Goal: Information Seeking & Learning: Learn about a topic

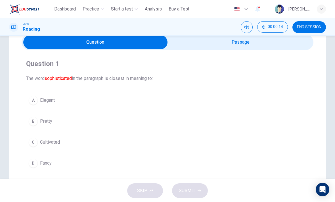
scroll to position [25, 0]
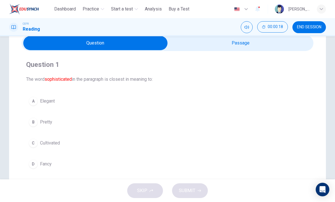
click at [35, 142] on div "C" at bounding box center [33, 143] width 9 height 9
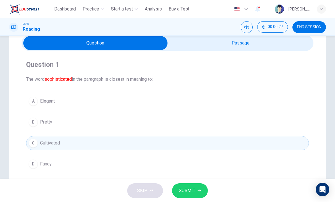
click at [191, 189] on span "SUBMIT" at bounding box center [187, 191] width 16 height 8
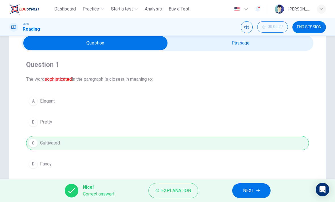
click at [250, 189] on span "NEXT" at bounding box center [248, 191] width 11 height 8
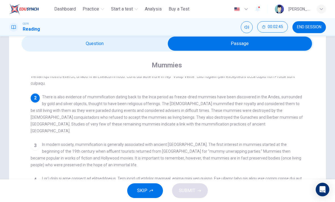
scroll to position [49, 0]
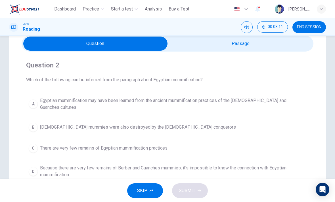
click at [151, 101] on span "Egyptian mummification may have been learned from the ancient mummification pra…" at bounding box center [173, 104] width 266 height 14
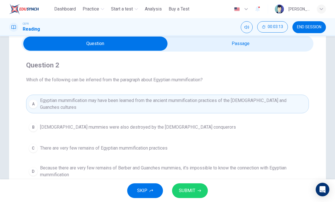
click at [193, 187] on span "SUBMIT" at bounding box center [187, 191] width 16 height 8
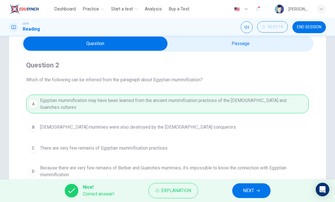
click at [251, 190] on span "NEXT" at bounding box center [248, 191] width 11 height 8
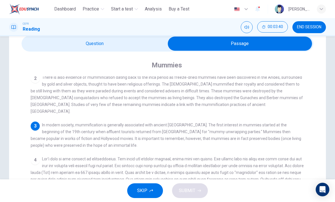
scroll to position [72, 0]
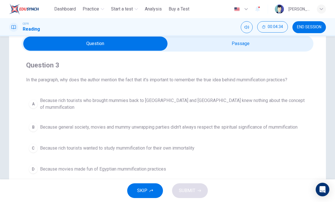
click at [277, 124] on span "Because general society, movies and mummy unwrapping parties didn't always resp…" at bounding box center [168, 127] width 257 height 7
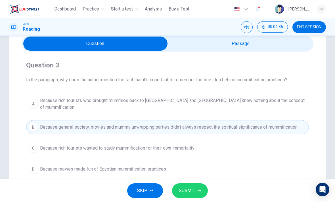
click at [194, 191] on span "SUBMIT" at bounding box center [187, 191] width 16 height 8
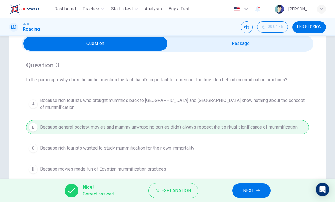
click at [254, 189] on span "NEXT" at bounding box center [248, 191] width 11 height 8
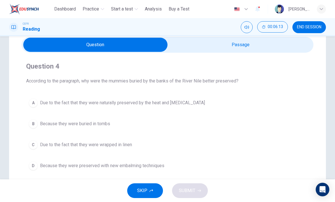
scroll to position [24, 0]
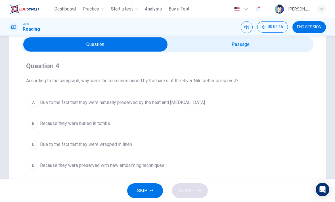
click at [81, 106] on span "Due to the fact that they were naturally preserved by the heat and [MEDICAL_DAT…" at bounding box center [122, 102] width 165 height 7
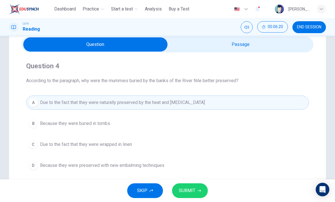
click at [189, 188] on span "SUBMIT" at bounding box center [187, 191] width 16 height 8
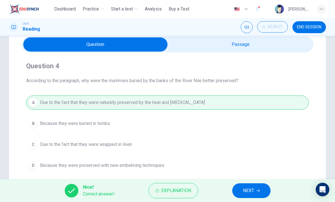
click at [255, 185] on button "NEXT" at bounding box center [251, 190] width 38 height 15
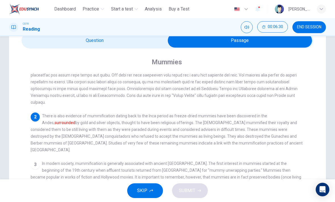
scroll to position [28, 0]
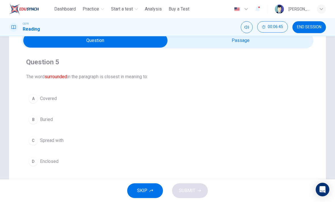
click at [44, 121] on span "Buried" at bounding box center [46, 119] width 13 height 7
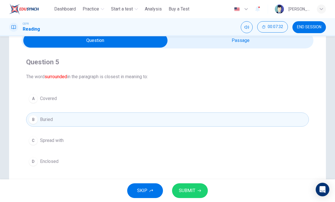
click at [190, 189] on span "SUBMIT" at bounding box center [187, 191] width 16 height 8
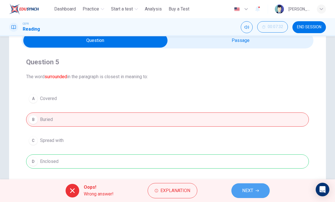
click at [254, 191] on button "NEXT" at bounding box center [250, 190] width 38 height 15
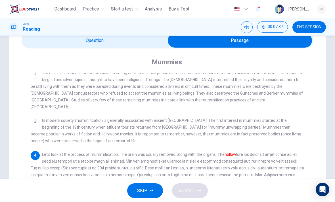
scroll to position [72, 0]
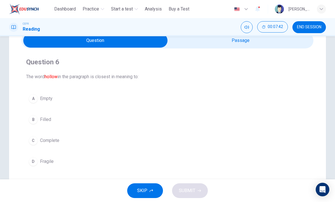
click at [50, 96] on span "Empty" at bounding box center [46, 98] width 12 height 7
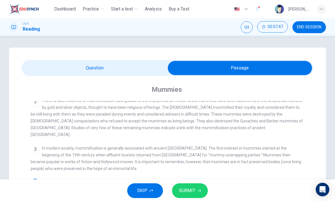
scroll to position [0, 0]
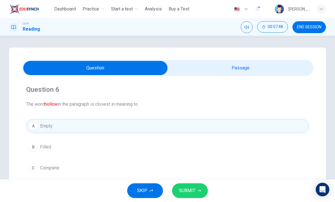
click at [195, 186] on button "SUBMIT" at bounding box center [190, 190] width 36 height 15
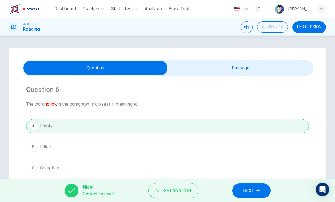
click at [251, 189] on span "NEXT" at bounding box center [248, 191] width 11 height 8
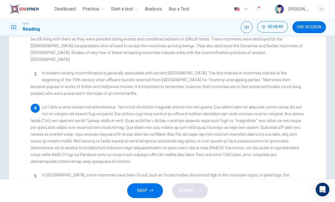
scroll to position [75, 0]
click at [283, 103] on div "4" at bounding box center [168, 133] width 274 height 61
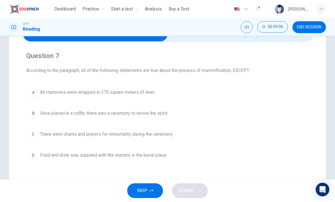
scroll to position [34, 0]
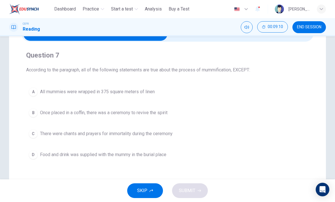
click at [136, 96] on button "A All mummies were wrapped in 375 square meters of linen" at bounding box center [167, 92] width 282 height 14
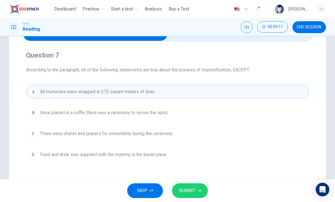
click at [190, 189] on span "SUBMIT" at bounding box center [187, 191] width 16 height 8
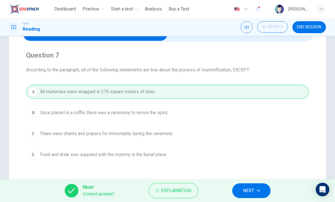
click at [250, 188] on span "NEXT" at bounding box center [248, 191] width 11 height 8
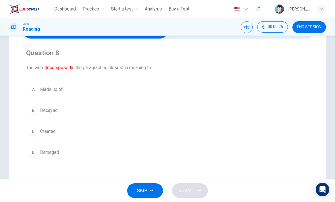
scroll to position [35, 0]
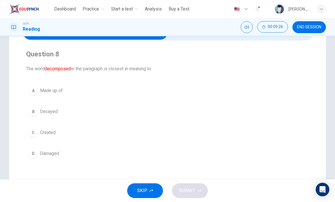
click at [45, 112] on span "Decayed" at bounding box center [49, 111] width 18 height 7
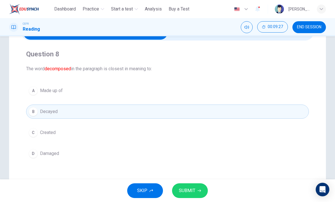
click at [191, 188] on span "SUBMIT" at bounding box center [187, 191] width 16 height 8
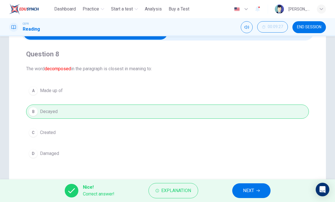
click at [256, 189] on icon "button" at bounding box center [257, 190] width 3 height 3
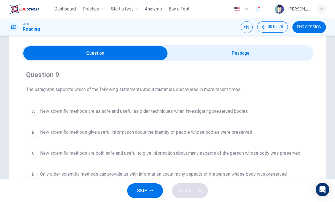
scroll to position [13, 0]
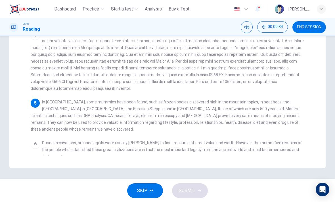
click at [265, 124] on div "1 2 There is also evidence of mummification dating back to the Inca period as f…" at bounding box center [171, 54] width 281 height 203
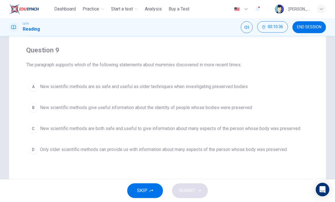
scroll to position [40, 0]
click at [41, 130] on span "New scientific methods are both safe and useful to give information about many …" at bounding box center [170, 128] width 260 height 7
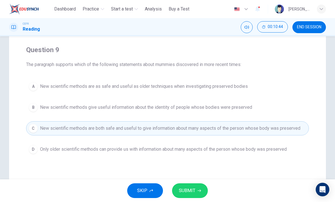
click at [190, 189] on span "SUBMIT" at bounding box center [187, 191] width 16 height 8
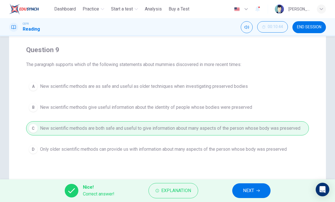
click at [257, 188] on button "NEXT" at bounding box center [251, 190] width 38 height 15
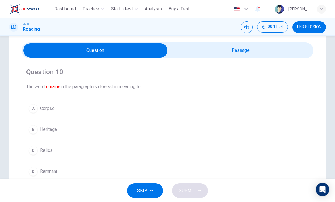
scroll to position [35, 0]
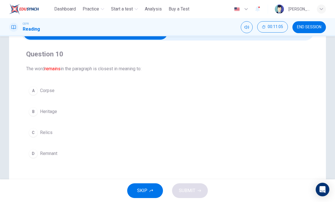
click at [50, 91] on span "Corpse" at bounding box center [47, 90] width 14 height 7
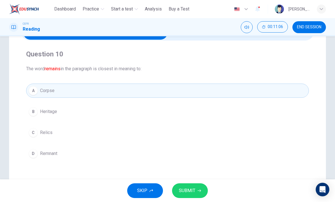
click at [193, 186] on button "SUBMIT" at bounding box center [190, 190] width 36 height 15
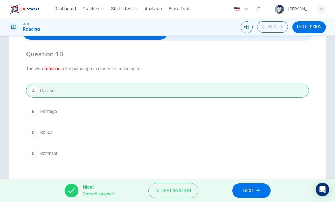
click at [255, 188] on button "NEXT" at bounding box center [251, 190] width 38 height 15
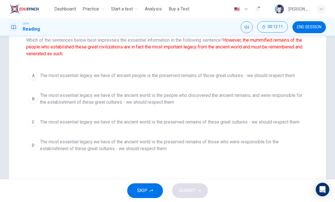
scroll to position [62, 0]
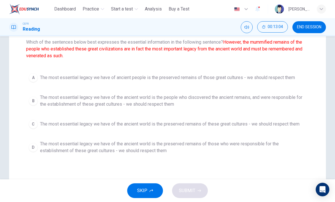
click at [135, 150] on span "The most essential legacy we have of the ancient world is the preserved remains…" at bounding box center [173, 148] width 266 height 14
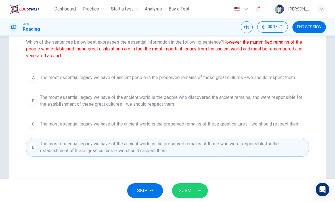
click at [192, 186] on button "SUBMIT" at bounding box center [190, 190] width 36 height 15
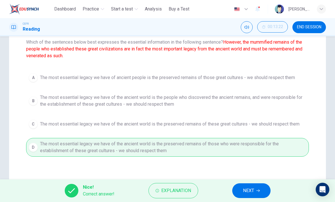
click at [256, 189] on icon "button" at bounding box center [257, 190] width 3 height 3
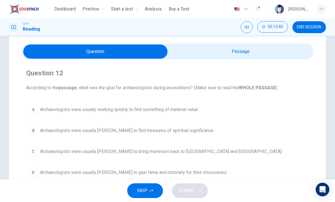
scroll to position [16, 0]
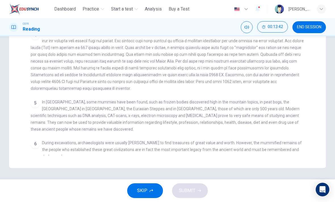
click at [277, 116] on span "In [GEOGRAPHIC_DATA], some mummies have been found, such as frozen bodies disco…" at bounding box center [165, 116] width 269 height 32
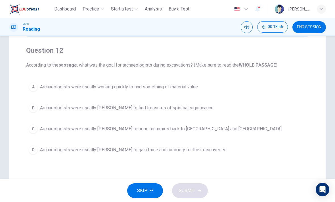
scroll to position [41, 0]
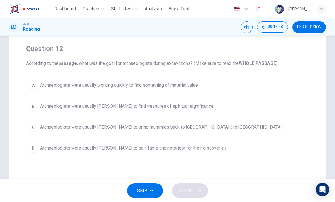
click at [123, 84] on span "Archaeologists were usually working quickly to find something of material value" at bounding box center [119, 85] width 158 height 7
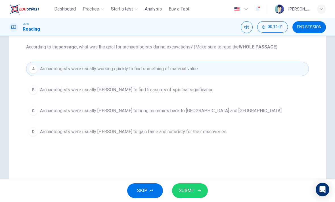
scroll to position [58, 0]
click at [192, 190] on span "SUBMIT" at bounding box center [187, 191] width 16 height 8
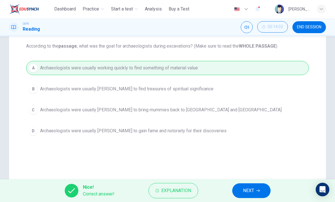
click at [252, 190] on span "NEXT" at bounding box center [248, 191] width 11 height 8
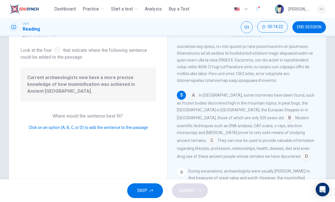
scroll to position [27, 0]
click at [285, 123] on input at bounding box center [289, 118] width 9 height 9
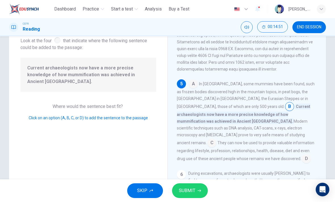
scroll to position [37, 0]
click at [193, 187] on span "SUBMIT" at bounding box center [187, 191] width 16 height 8
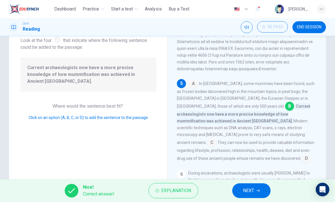
click at [249, 190] on span "NEXT" at bounding box center [248, 191] width 11 height 8
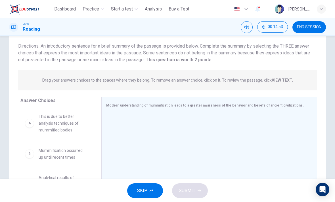
click at [291, 134] on div at bounding box center [206, 151] width 201 height 76
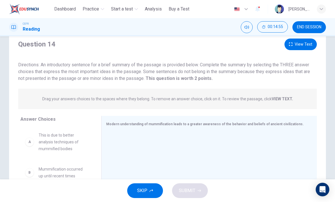
scroll to position [17, 0]
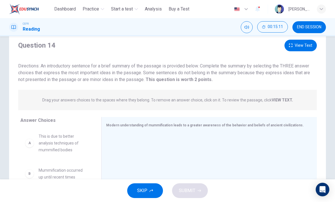
click at [301, 94] on div "Drag your answers choices to the spaces where they belong. To remove an answer …" at bounding box center [167, 100] width 298 height 20
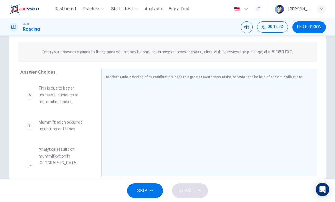
scroll to position [69, 0]
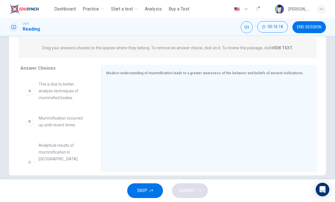
click at [30, 91] on div "A" at bounding box center [29, 90] width 9 height 9
click at [33, 94] on div "A" at bounding box center [29, 90] width 9 height 9
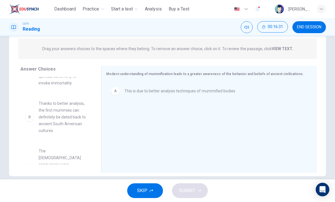
scroll to position [63, 0]
click at [213, 91] on span "This is due to better analysis techniques of mummified bodies" at bounding box center [179, 91] width 111 height 7
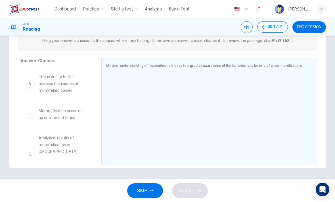
scroll to position [0, 0]
click at [31, 82] on div "A" at bounding box center [29, 83] width 9 height 9
click at [32, 81] on div "A" at bounding box center [29, 83] width 9 height 9
click at [50, 85] on span "This is due to better analysis techniques of mummified bodies" at bounding box center [63, 83] width 49 height 20
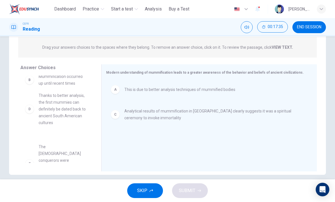
scroll to position [7, 0]
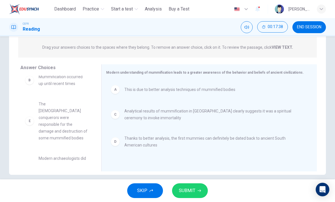
click at [189, 187] on span "SUBMIT" at bounding box center [187, 191] width 16 height 8
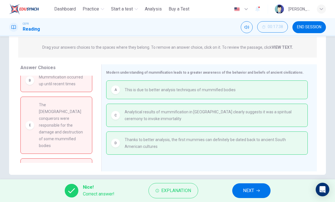
click at [254, 189] on span "NEXT" at bounding box center [248, 191] width 11 height 8
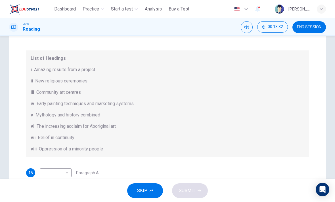
scroll to position [47, 0]
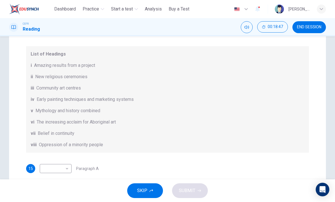
click at [64, 168] on body "This site uses cookies, as explained in our Privacy Policy . If you agree to th…" at bounding box center [167, 101] width 335 height 202
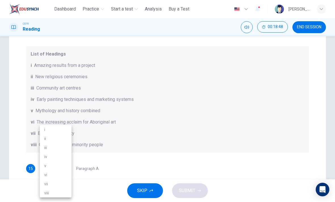
click at [143, 129] on div at bounding box center [167, 101] width 335 height 202
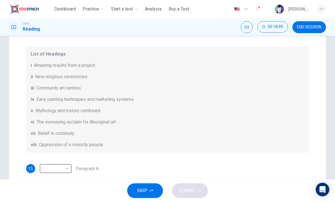
click at [67, 169] on body "This site uses cookies, as explained in our Privacy Policy . If you agree to th…" at bounding box center [167, 101] width 335 height 202
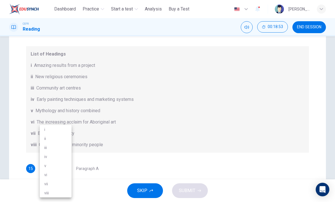
click at [48, 175] on li "vi" at bounding box center [56, 174] width 32 height 9
type input "**"
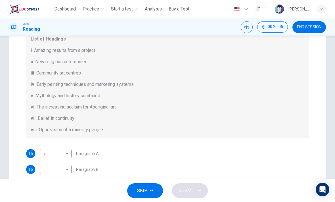
scroll to position [61, 0]
click at [64, 169] on body "This site uses cookies, as explained in our Privacy Policy . If you agree to th…" at bounding box center [167, 101] width 335 height 202
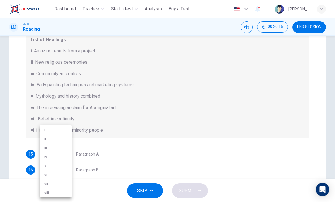
click at [53, 192] on li "viii" at bounding box center [56, 193] width 32 height 9
type input "****"
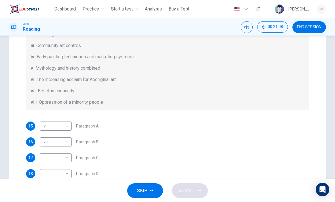
scroll to position [90, 0]
click at [61, 157] on body "This site uses cookies, as explained in our Privacy Policy . If you agree to th…" at bounding box center [167, 101] width 335 height 202
click at [60, 190] on li "viii" at bounding box center [56, 193] width 32 height 9
type input "****"
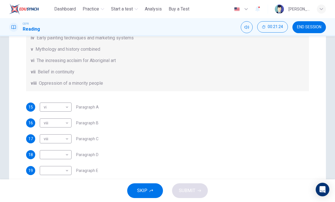
scroll to position [108, 0]
click at [46, 122] on body "This site uses cookies, as explained in our Privacy Policy . If you agree to th…" at bounding box center [167, 101] width 335 height 202
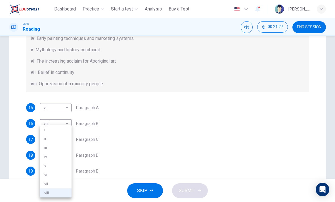
click at [47, 165] on li "v" at bounding box center [56, 165] width 32 height 9
type input "*"
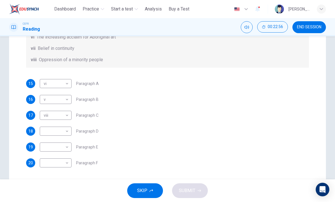
scroll to position [132, 0]
click at [66, 134] on body "This site uses cookies, as explained in our Privacy Policy . If you agree to th…" at bounding box center [167, 101] width 335 height 202
click at [63, 127] on li "i" at bounding box center [56, 129] width 32 height 9
type input "*"
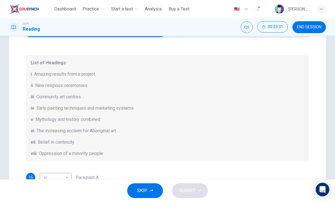
scroll to position [39, 0]
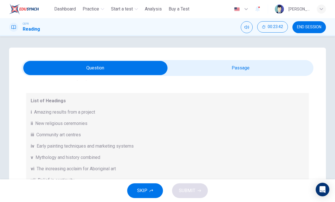
click at [301, 115] on div "i Amazing results from a project" at bounding box center [167, 112] width 273 height 7
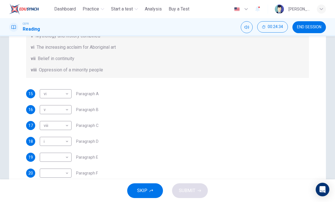
scroll to position [132, 0]
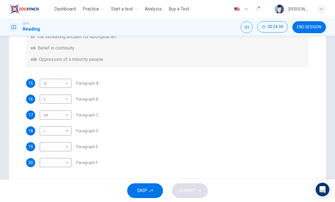
click at [63, 147] on body "This site uses cookies, as explained in our Privacy Policy . If you agree to th…" at bounding box center [167, 101] width 335 height 202
click at [56, 159] on li "iv" at bounding box center [56, 156] width 32 height 9
type input "**"
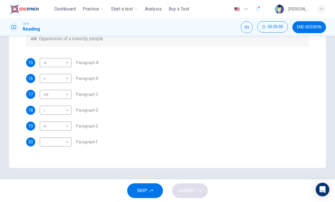
scroll to position [153, 0]
click at [63, 141] on body "This site uses cookies, as explained in our Privacy Policy . If you agree to th…" at bounding box center [167, 101] width 335 height 202
click at [52, 184] on li "vii" at bounding box center [56, 183] width 32 height 9
type input "***"
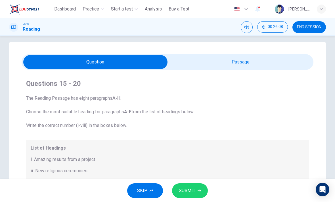
scroll to position [2, 0]
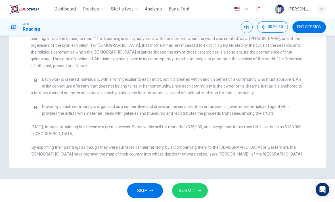
click at [281, 122] on div "H Nowadays, each community is organised as a cooperative and draws on the servi…" at bounding box center [168, 137] width 274 height 68
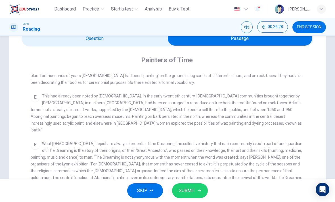
scroll to position [30, 0]
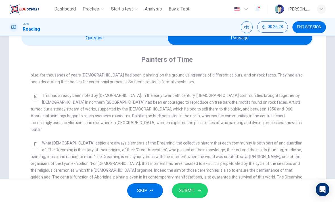
click at [269, 121] on div "CLICK TO ZOOM Click to Zoom A The works of [DEMOGRAPHIC_DATA] artists are now m…" at bounding box center [171, 172] width 281 height 203
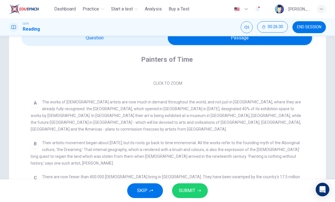
scroll to position [81, 0]
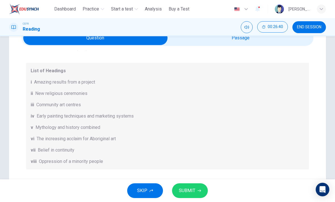
click at [304, 128] on div "List of Headings i Amazing results from a project ii New religious ceremonies i…" at bounding box center [167, 116] width 282 height 107
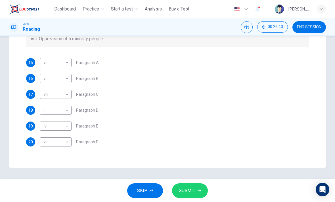
click at [307, 117] on div "15 vi ** ​ Paragraph A 16 v * ​ Paragraph B 17 viii **** ​ Paragraph C 18 i * ​…" at bounding box center [167, 102] width 282 height 88
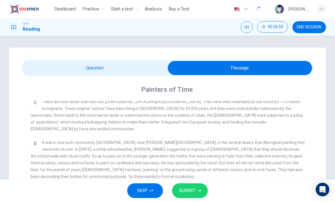
scroll to position [187, 0]
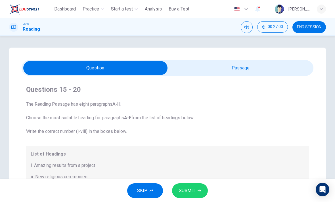
click at [194, 189] on span "SUBMIT" at bounding box center [187, 191] width 16 height 8
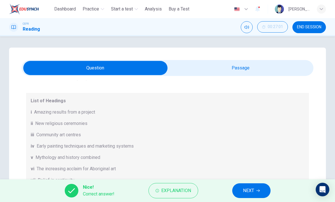
scroll to position [53, 0]
click at [254, 192] on button "NEXT" at bounding box center [251, 190] width 38 height 15
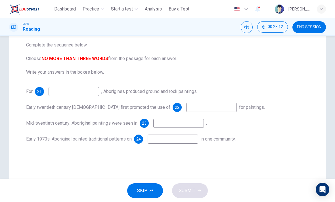
scroll to position [60, 0]
click at [201, 108] on input at bounding box center [211, 107] width 50 height 9
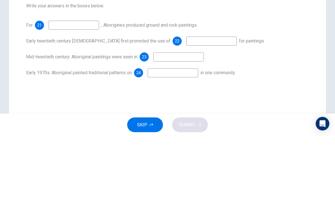
click at [288, 119] on div "Mid-twentieth century: Aboriginal paintings were seen in 23 ." at bounding box center [167, 123] width 282 height 9
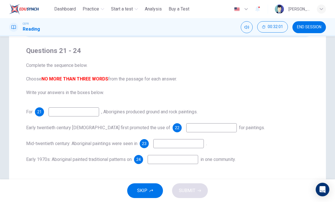
scroll to position [39, 0]
click at [186, 128] on input at bounding box center [211, 128] width 50 height 9
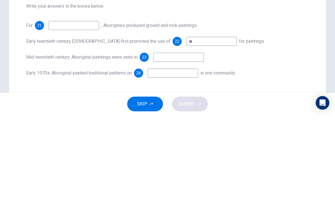
click at [272, 140] on div "Mid-twentieth century: Aboriginal paintings were seen in 23 ." at bounding box center [167, 144] width 282 height 9
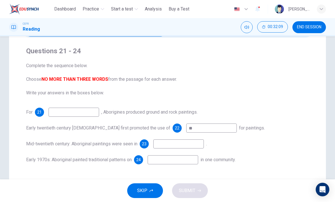
click at [195, 128] on input "**" at bounding box center [211, 128] width 50 height 9
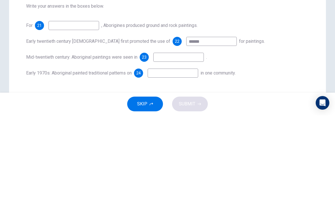
click at [273, 140] on div "Mid-twentieth century: Aboriginal paintings were seen in 23 ." at bounding box center [167, 144] width 282 height 9
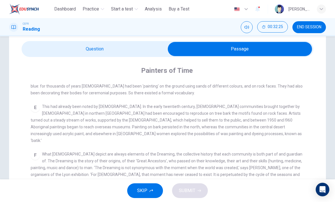
scroll to position [18, 0]
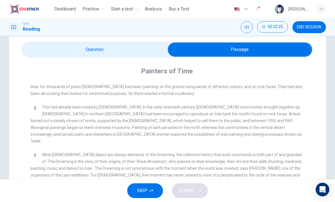
click at [310, 95] on div "CLICK TO ZOOM Click to Zoom A The works of [DEMOGRAPHIC_DATA] artists are now m…" at bounding box center [171, 184] width 281 height 203
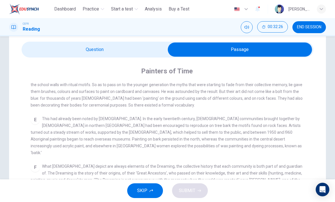
scroll to position [239, 0]
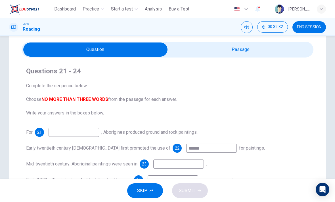
click at [187, 150] on input "******" at bounding box center [211, 148] width 50 height 9
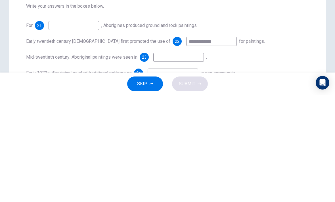
click at [271, 160] on div "Mid-twentieth century: Aboriginal paintings were seen in 23 ." at bounding box center [167, 164] width 282 height 9
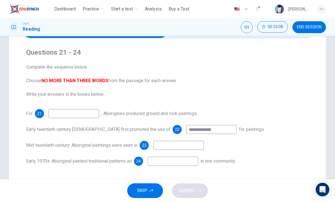
scroll to position [41, 0]
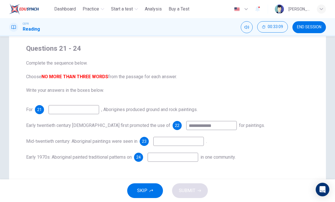
click at [199, 125] on input "**********" at bounding box center [211, 125] width 50 height 9
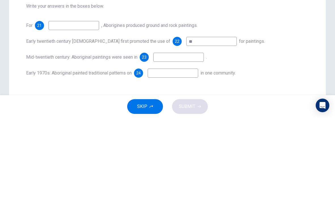
type input "*"
click at [274, 105] on div "For 21 , [DEMOGRAPHIC_DATA] produced ground and rock paintings. Early twentieth…" at bounding box center [167, 133] width 282 height 57
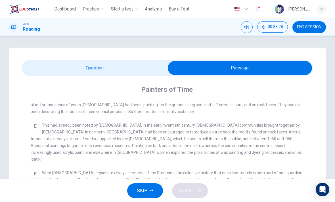
scroll to position [251, 0]
click at [271, 151] on div "CLICK TO ZOOM Click to Zoom A The works of [DEMOGRAPHIC_DATA] artists are now m…" at bounding box center [171, 202] width 281 height 203
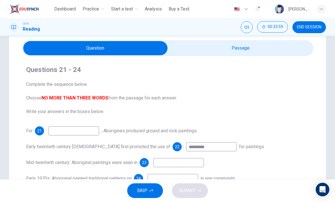
scroll to position [22, 0]
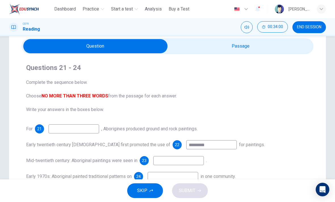
click at [207, 147] on input "*********" at bounding box center [211, 144] width 50 height 9
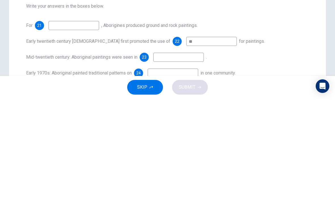
type input "*"
type input "**********"
click at [277, 124] on div "**********" at bounding box center [167, 152] width 282 height 57
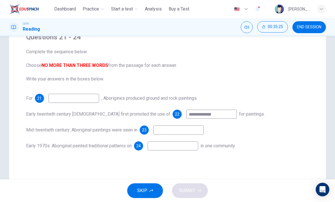
scroll to position [64, 0]
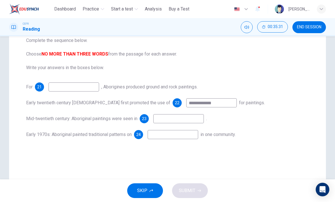
click at [193, 135] on input at bounding box center [172, 134] width 50 height 9
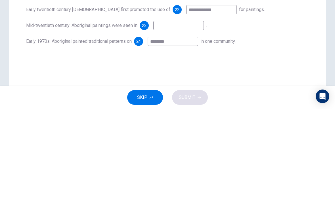
click at [276, 52] on div "**********" at bounding box center [167, 83] width 291 height 132
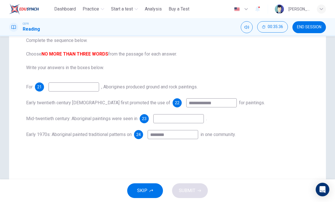
click at [188, 138] on input "********" at bounding box center [172, 134] width 50 height 9
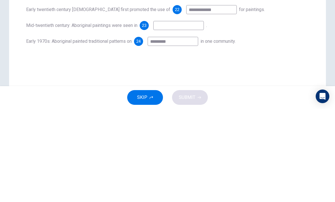
type input "*********"
click at [276, 51] on div "**********" at bounding box center [167, 83] width 291 height 132
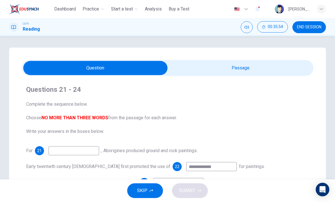
scroll to position [0, 0]
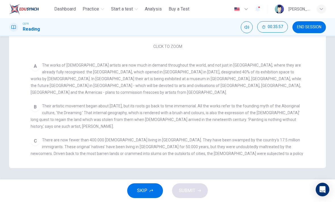
click at [274, 123] on div "B Their artistic movement began about [DATE], but its roots go back to time imm…" at bounding box center [168, 116] width 274 height 27
click at [279, 122] on div "B Their artistic movement began about [DATE], but its roots go back to time imm…" at bounding box center [168, 116] width 274 height 27
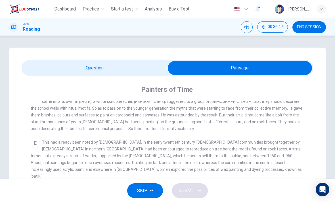
scroll to position [0, 0]
click at [138, 58] on div "**********" at bounding box center [167, 182] width 316 height 269
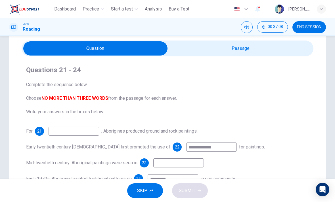
scroll to position [36, 0]
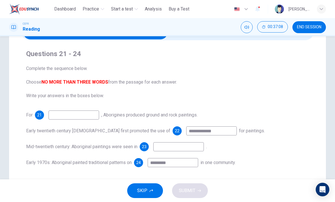
click at [177, 150] on input at bounding box center [178, 146] width 50 height 9
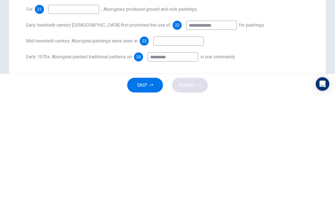
type input "*"
type input "**********"
click at [266, 142] on div "**********" at bounding box center [167, 146] width 282 height 9
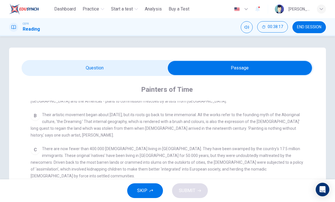
scroll to position [0, 0]
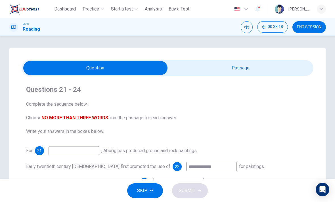
click at [69, 149] on input at bounding box center [73, 150] width 50 height 9
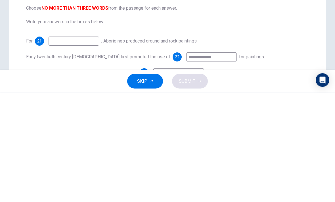
type input "*"
click at [284, 162] on div "**********" at bounding box center [167, 166] width 282 height 9
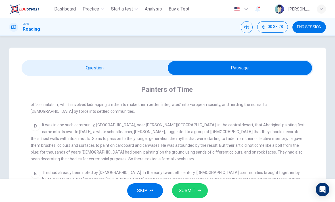
scroll to position [204, 0]
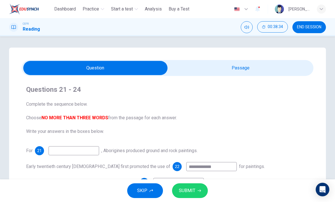
click at [63, 152] on input at bounding box center [73, 150] width 50 height 9
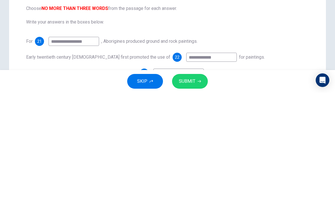
type input "**********"
click at [266, 146] on div "**********" at bounding box center [167, 174] width 282 height 57
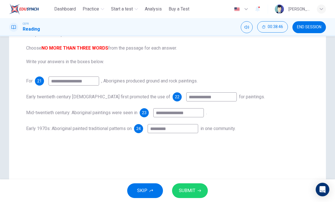
scroll to position [71, 0]
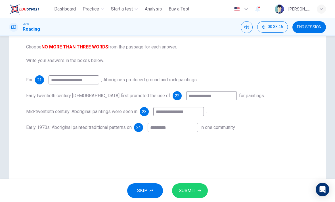
click at [195, 186] on button "SUBMIT" at bounding box center [190, 190] width 36 height 15
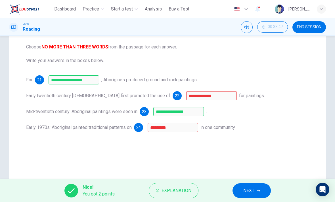
click at [252, 190] on span "NEXT" at bounding box center [248, 191] width 11 height 8
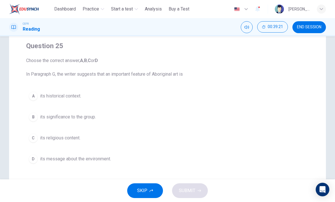
scroll to position [44, 0]
click at [85, 119] on span "its significance to the group." at bounding box center [68, 116] width 56 height 7
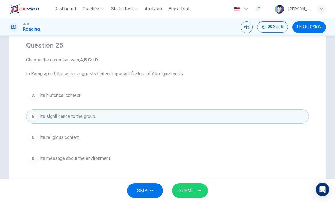
click at [191, 189] on span "SUBMIT" at bounding box center [187, 191] width 16 height 8
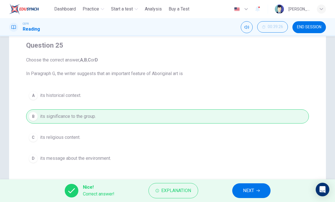
click at [249, 186] on button "NEXT" at bounding box center [251, 190] width 38 height 15
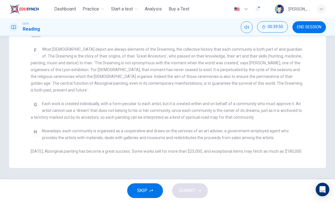
scroll to position [225, 0]
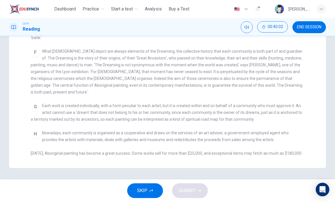
click at [293, 130] on div "H Nowadays, each community is organised as a cooperative and draws on the servi…" at bounding box center [168, 164] width 274 height 68
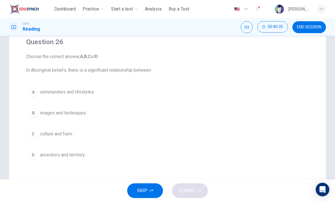
scroll to position [50, 0]
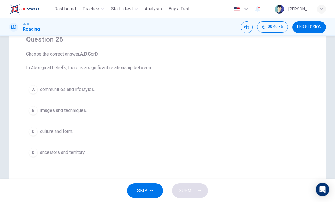
click at [75, 155] on span "ancestors and territory." at bounding box center [62, 152] width 45 height 7
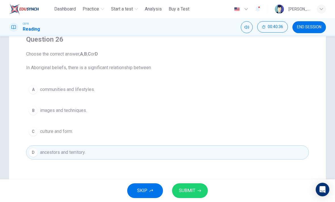
click at [197, 188] on button "SUBMIT" at bounding box center [190, 190] width 36 height 15
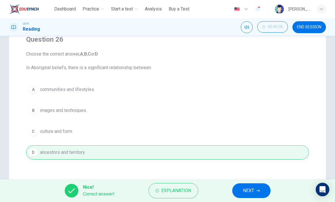
click at [251, 190] on span "NEXT" at bounding box center [248, 191] width 11 height 8
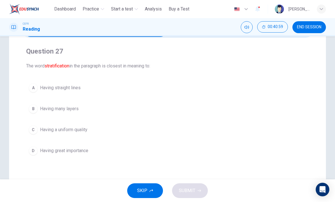
scroll to position [40, 0]
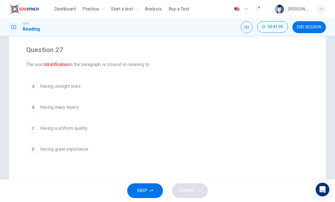
click at [58, 110] on span "Having many layers" at bounding box center [59, 107] width 39 height 7
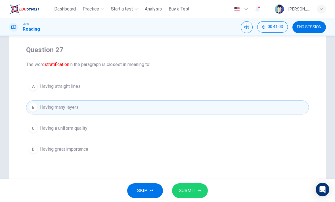
click at [194, 185] on button "SUBMIT" at bounding box center [190, 190] width 36 height 15
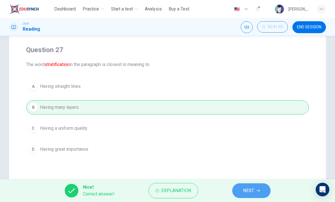
click at [252, 188] on span "NEXT" at bounding box center [248, 191] width 11 height 8
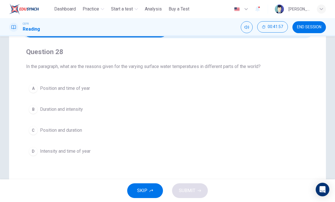
scroll to position [41, 0]
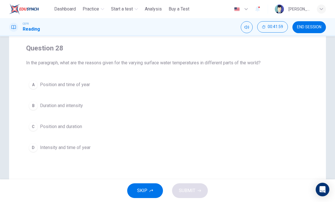
click at [71, 126] on span "Position and duration" at bounding box center [61, 126] width 42 height 7
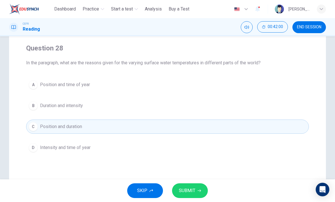
click at [191, 193] on span "SUBMIT" at bounding box center [187, 191] width 16 height 8
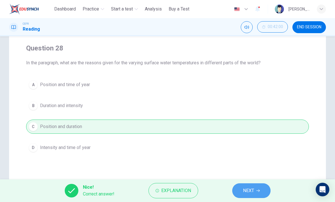
click at [254, 189] on span "NEXT" at bounding box center [248, 191] width 11 height 8
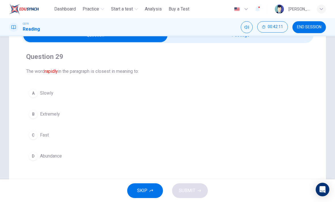
scroll to position [34, 0]
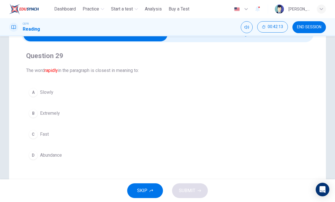
click at [40, 129] on button "C Fast" at bounding box center [167, 134] width 282 height 14
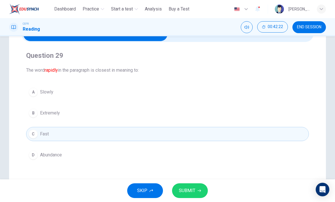
scroll to position [35, 0]
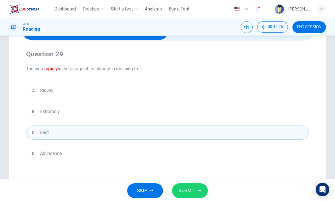
click at [195, 190] on span "SUBMIT" at bounding box center [187, 191] width 16 height 8
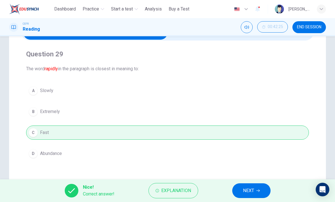
click at [248, 191] on span "NEXT" at bounding box center [248, 191] width 11 height 8
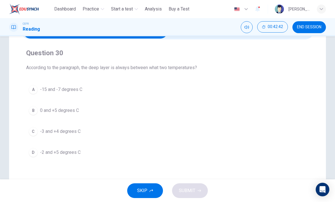
scroll to position [37, 0]
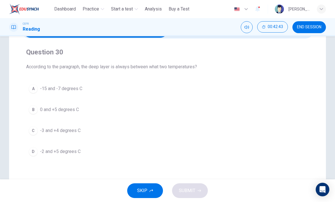
click at [69, 148] on button "D -2 and +5 degrees C" at bounding box center [167, 152] width 282 height 14
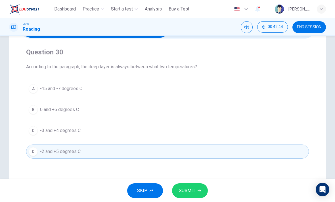
click at [193, 189] on span "SUBMIT" at bounding box center [187, 191] width 16 height 8
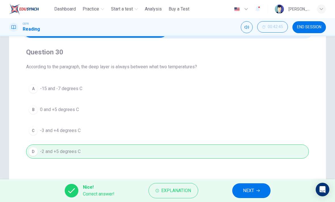
click at [251, 189] on span "NEXT" at bounding box center [248, 191] width 11 height 8
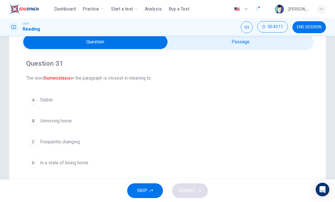
scroll to position [28, 0]
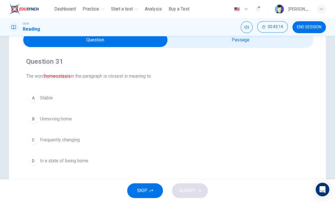
click at [37, 103] on button "A Stable" at bounding box center [167, 98] width 282 height 14
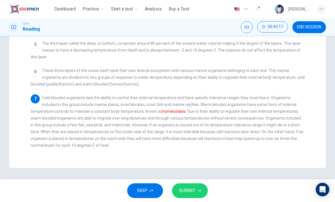
scroll to position [147, 0]
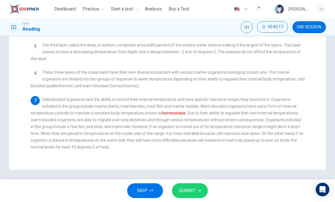
click at [293, 116] on div "7 Cold blooded organisms lack the ability to control their internal temperature…" at bounding box center [168, 123] width 274 height 54
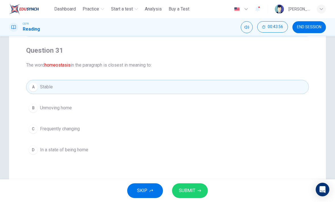
scroll to position [42, 0]
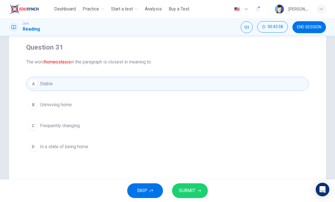
click at [197, 187] on button "SUBMIT" at bounding box center [190, 190] width 36 height 15
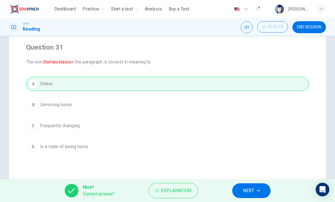
click at [254, 189] on span "NEXT" at bounding box center [248, 191] width 11 height 8
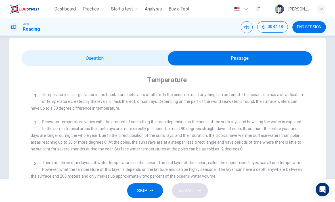
scroll to position [-1, 0]
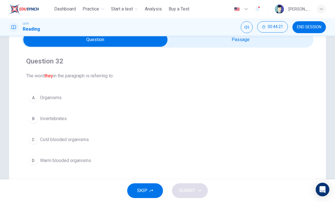
click at [35, 97] on div "A" at bounding box center [33, 97] width 9 height 9
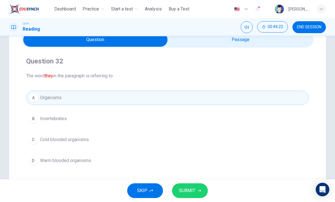
click at [36, 139] on div "C" at bounding box center [33, 139] width 9 height 9
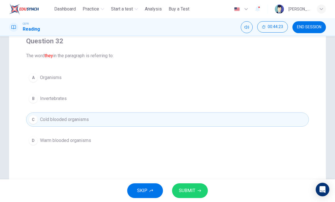
click at [196, 189] on button "SUBMIT" at bounding box center [190, 190] width 36 height 15
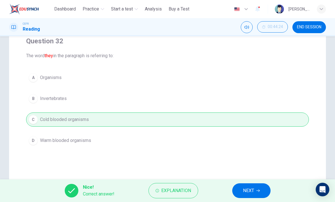
click at [252, 193] on span "NEXT" at bounding box center [248, 191] width 11 height 8
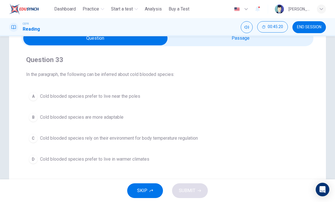
scroll to position [29, 0]
click at [137, 160] on span "Cold blooded species prefer to live in warmer climates" at bounding box center [94, 159] width 109 height 7
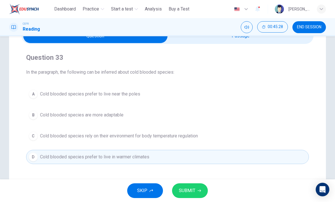
scroll to position [45, 0]
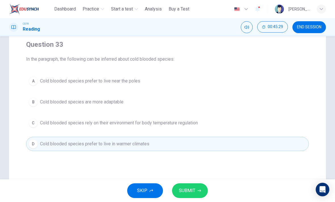
click at [194, 188] on span "SUBMIT" at bounding box center [187, 191] width 16 height 8
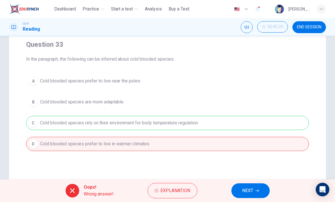
click at [246, 188] on span "NEXT" at bounding box center [247, 191] width 11 height 8
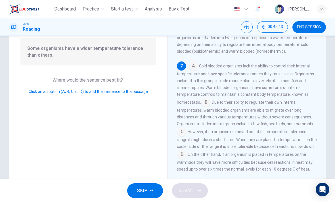
scroll to position [56, 0]
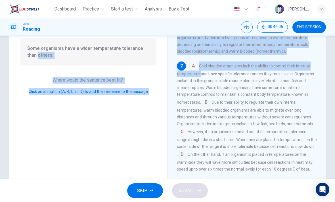
click at [293, 112] on span "Due to their ability to regulate their own internal temperatures, warm blooded …" at bounding box center [245, 113] width 137 height 26
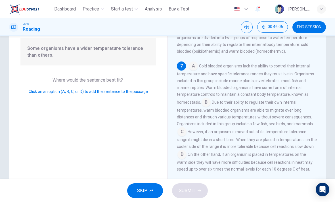
click at [186, 128] on input at bounding box center [181, 132] width 9 height 9
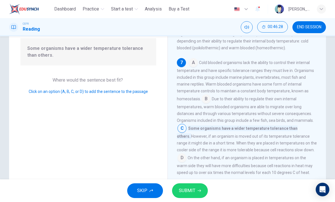
click at [186, 154] on input at bounding box center [181, 158] width 9 height 9
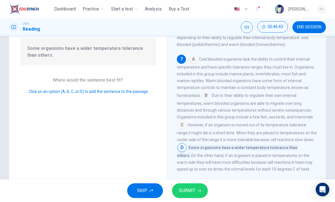
scroll to position [258, 0]
click at [186, 121] on input at bounding box center [181, 125] width 9 height 9
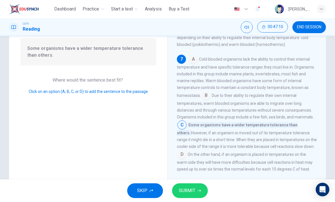
click at [194, 188] on span "SUBMIT" at bounding box center [187, 191] width 16 height 8
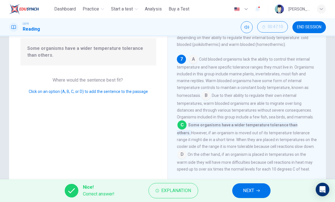
click at [257, 191] on icon "button" at bounding box center [257, 191] width 3 height 3
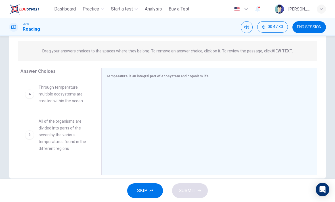
scroll to position [65, 0]
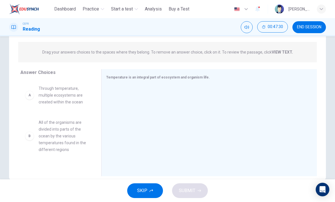
click at [82, 124] on span "All of the organisms are divided into parts of the ocean by the various tempera…" at bounding box center [63, 136] width 49 height 34
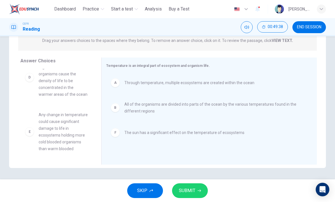
scroll to position [51, 0]
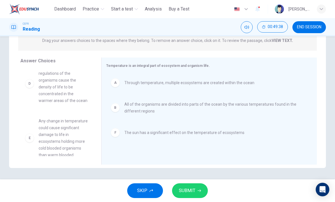
click at [191, 192] on span "SUBMIT" at bounding box center [187, 191] width 16 height 8
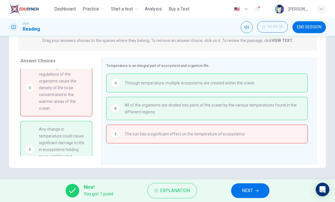
click at [257, 187] on button "NEXT" at bounding box center [250, 190] width 38 height 15
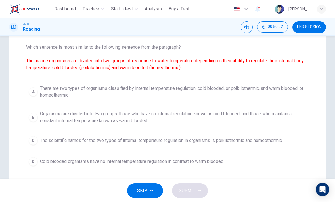
scroll to position [58, 0]
click at [264, 90] on span "There are two types of organisms classified by internal temperature regulation:…" at bounding box center [173, 92] width 266 height 14
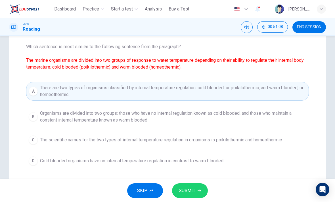
click at [195, 190] on button "SUBMIT" at bounding box center [190, 190] width 36 height 15
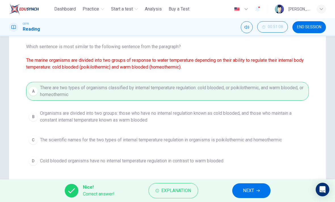
click at [245, 190] on span "NEXT" at bounding box center [248, 191] width 11 height 8
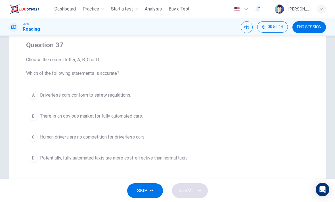
scroll to position [45, 0]
click at [98, 157] on span "Potentially, fully automated taxis are more cost-effective than normal taxis." at bounding box center [114, 157] width 148 height 7
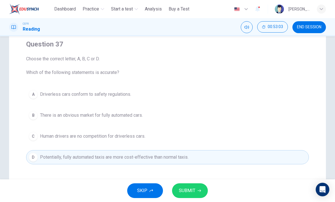
click at [186, 188] on span "SUBMIT" at bounding box center [187, 191] width 16 height 8
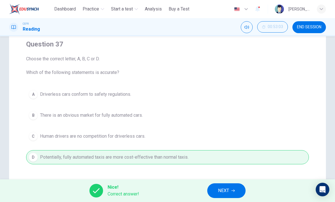
click at [231, 186] on button "NEXT" at bounding box center [226, 190] width 38 height 15
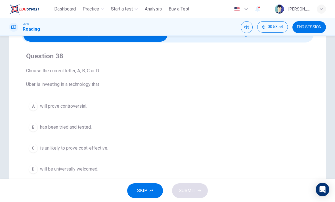
scroll to position [34, 0]
click at [77, 104] on span "will prove controversial." at bounding box center [63, 106] width 47 height 7
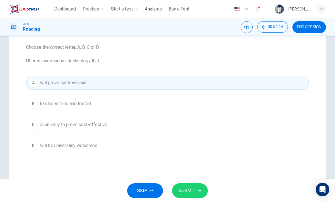
scroll to position [59, 0]
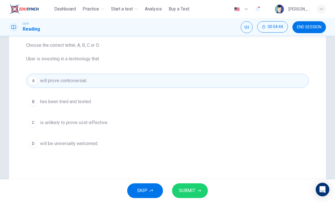
click at [191, 188] on span "SUBMIT" at bounding box center [187, 191] width 16 height 8
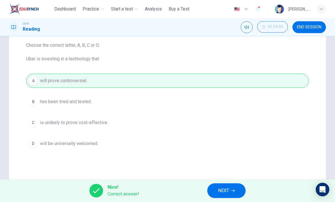
click at [226, 189] on span "NEXT" at bounding box center [223, 191] width 11 height 8
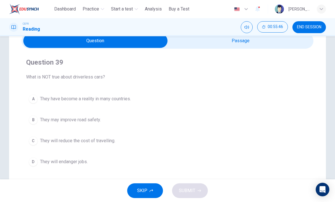
scroll to position [28, 0]
click at [119, 101] on span "They have become a reality in many countries." at bounding box center [85, 98] width 91 height 7
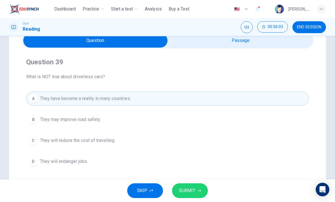
click at [194, 191] on span "SUBMIT" at bounding box center [187, 191] width 16 height 8
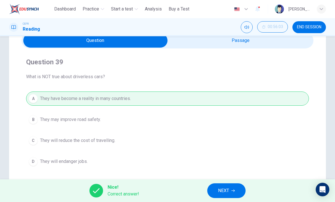
click at [226, 187] on span "NEXT" at bounding box center [223, 191] width 11 height 8
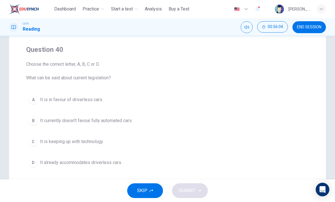
scroll to position [44, 0]
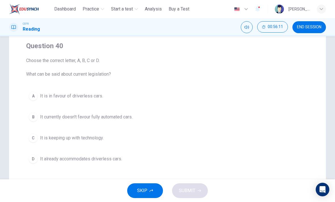
click at [110, 116] on span "It currently doesn't favour fully automated cars." at bounding box center [86, 117] width 92 height 7
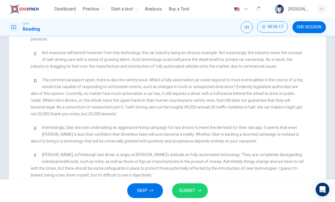
scroll to position [187, 0]
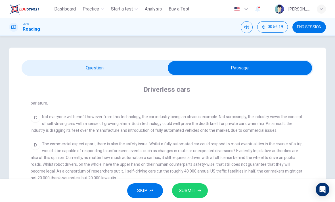
click at [267, 135] on div "CLICK TO ZOOM Click to Zoom A Driverless are likely to become reality. At least…" at bounding box center [171, 202] width 281 height 203
click at [276, 142] on span "The commercial aspect apart, there is also the safety issue. Whilst a fully aut…" at bounding box center [167, 161] width 272 height 39
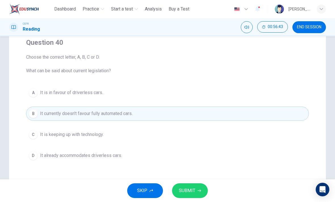
scroll to position [48, 0]
click at [190, 188] on span "SUBMIT" at bounding box center [187, 191] width 16 height 8
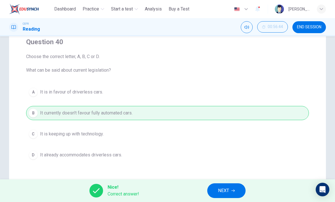
click at [224, 189] on span "NEXT" at bounding box center [223, 191] width 11 height 8
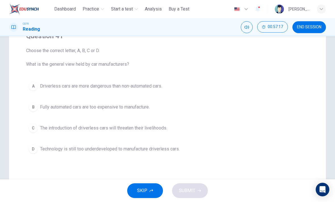
scroll to position [54, 0]
click at [160, 127] on span "The introduction of driverless cars will threaten their livelihoods." at bounding box center [103, 127] width 127 height 7
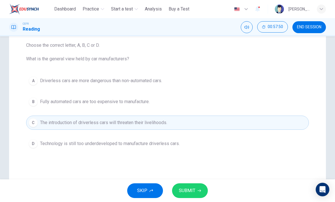
scroll to position [63, 0]
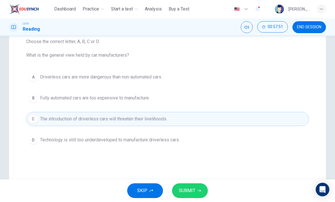
click at [193, 189] on span "SUBMIT" at bounding box center [187, 191] width 16 height 8
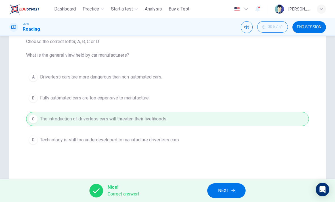
click at [232, 191] on icon "button" at bounding box center [232, 191] width 3 height 3
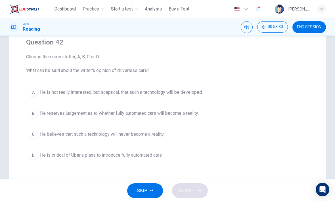
scroll to position [48, 0]
click at [181, 111] on span "He reserves judgement as to whether fully automated cars will become a reality." at bounding box center [119, 112] width 159 height 7
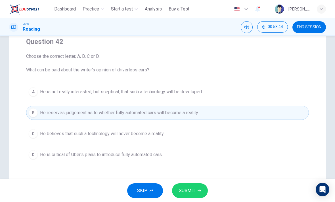
click at [190, 186] on button "SUBMIT" at bounding box center [190, 190] width 36 height 15
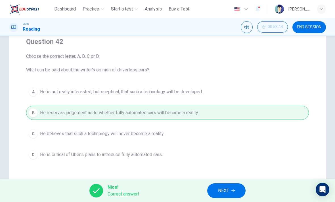
click at [226, 190] on span "NEXT" at bounding box center [223, 191] width 11 height 8
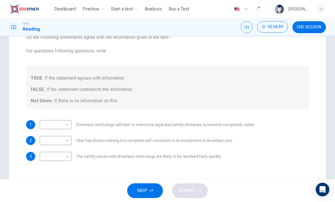
scroll to position [67, 0]
click at [63, 126] on body "This site uses cookies, as explained in our Privacy Policy . If you agree to th…" at bounding box center [167, 101] width 335 height 202
click at [60, 133] on li "TRUE" at bounding box center [56, 133] width 32 height 9
type input "****"
click at [58, 157] on body "This site uses cookies, as explained in our Privacy Policy . If you agree to th…" at bounding box center [167, 101] width 335 height 202
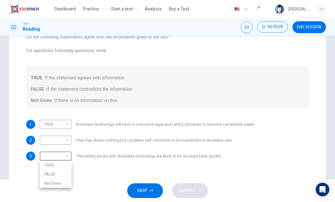
click at [61, 164] on li "TRUE" at bounding box center [56, 165] width 32 height 9
type input "****"
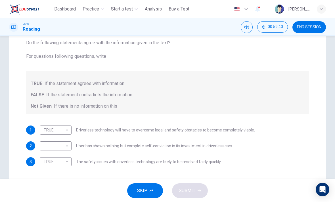
scroll to position [66, 0]
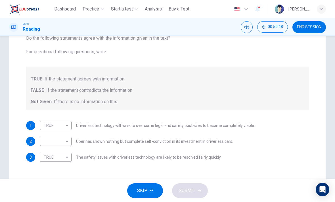
click at [65, 140] on body "This site uses cookies, as explained in our Privacy Policy . If you agree to th…" at bounding box center [167, 101] width 335 height 202
click at [55, 157] on li "FALSE" at bounding box center [56, 159] width 32 height 9
type input "*****"
click at [190, 185] on button "SUBMIT" at bounding box center [190, 190] width 36 height 15
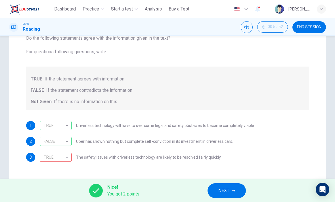
click at [229, 187] on button "NEXT" at bounding box center [226, 190] width 38 height 15
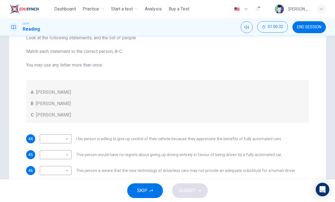
scroll to position [69, 0]
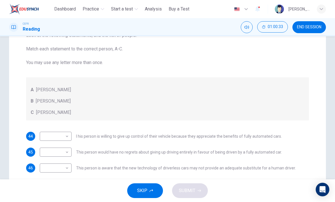
click at [63, 136] on body "This site uses cookies, as explained in our Privacy Policy . If you agree to th…" at bounding box center [167, 101] width 335 height 202
click at [54, 153] on li "B" at bounding box center [56, 154] width 32 height 9
type input "*"
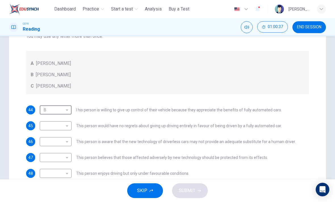
scroll to position [96, 0]
click at [57, 130] on body "This site uses cookies, as explained in our Privacy Policy . If you agree to th…" at bounding box center [167, 101] width 335 height 202
click at [60, 143] on li "B" at bounding box center [56, 143] width 32 height 9
type input "*"
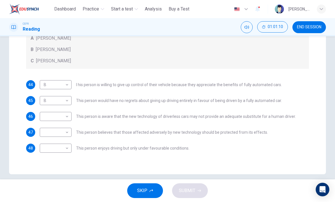
scroll to position [123, 0]
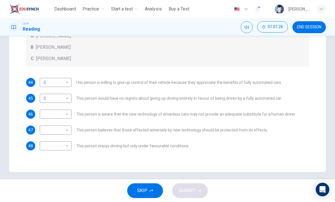
click at [64, 145] on body "This site uses cookies, as explained in our Privacy Policy . If you agree to th…" at bounding box center [167, 101] width 335 height 202
click at [58, 172] on li "C" at bounding box center [56, 173] width 32 height 9
type input "*"
click at [58, 172] on div "A B C" at bounding box center [167, 101] width 335 height 202
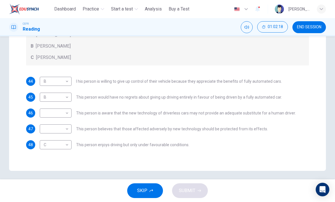
scroll to position [126, 0]
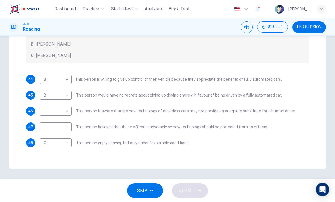
click at [63, 110] on body "This site uses cookies, as explained in our Privacy Policy . If you agree to th…" at bounding box center [167, 101] width 335 height 202
click at [61, 138] on li "C" at bounding box center [56, 138] width 32 height 9
type input "*"
click at [66, 128] on body "This site uses cookies, as explained in our Privacy Policy . If you agree to th…" at bounding box center [167, 101] width 335 height 202
click at [61, 145] on li "B" at bounding box center [56, 145] width 32 height 9
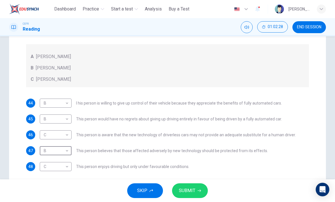
scroll to position [102, 0]
click at [61, 149] on body "This site uses cookies, as explained in our Privacy Policy . If you agree to th…" at bounding box center [167, 101] width 335 height 202
click at [62, 158] on li "A" at bounding box center [56, 159] width 32 height 9
type input "*"
click at [195, 189] on span "SUBMIT" at bounding box center [187, 191] width 16 height 8
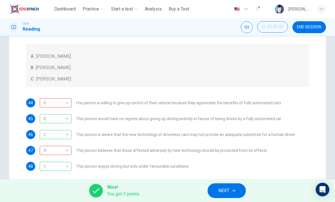
click at [231, 189] on button "NEXT" at bounding box center [226, 190] width 38 height 15
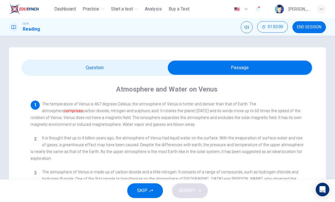
scroll to position [0, 0]
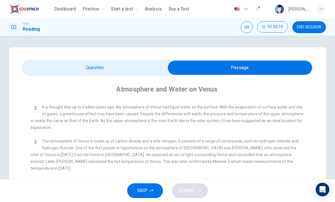
click at [147, 189] on button "SKIP" at bounding box center [145, 190] width 36 height 15
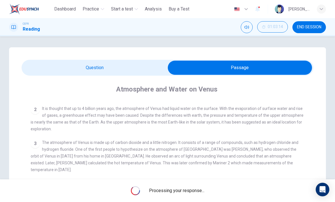
scroll to position [29, 0]
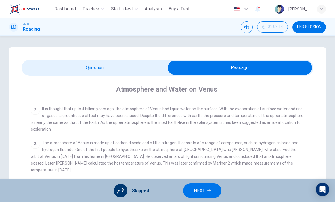
click at [204, 191] on span "NEXT" at bounding box center [199, 191] width 11 height 8
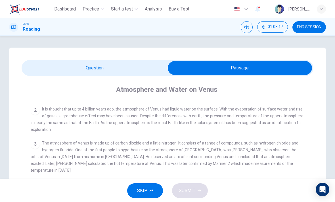
scroll to position [0, 0]
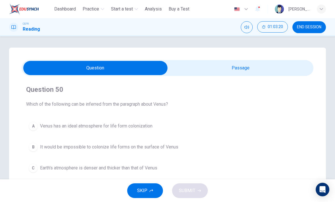
click at [148, 186] on button "SKIP" at bounding box center [145, 190] width 36 height 15
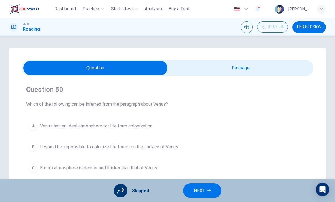
click at [204, 189] on span "NEXT" at bounding box center [199, 191] width 11 height 8
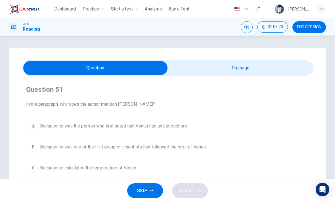
click at [145, 190] on span "SKIP" at bounding box center [142, 191] width 10 height 8
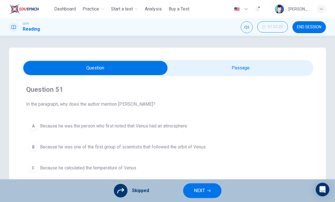
click at [203, 189] on span "NEXT" at bounding box center [199, 191] width 11 height 8
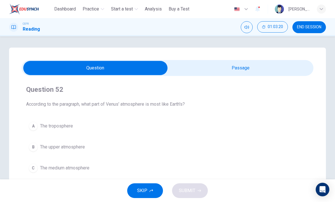
click at [147, 190] on button "SKIP" at bounding box center [145, 190] width 36 height 15
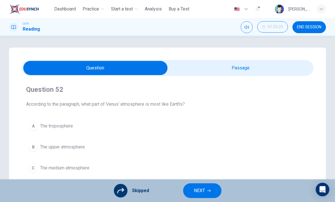
click at [205, 189] on button "NEXT" at bounding box center [202, 190] width 38 height 15
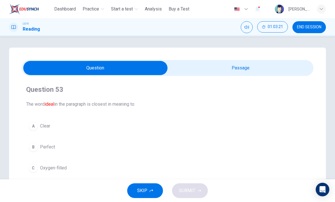
click at [147, 192] on span "SKIP" at bounding box center [142, 191] width 10 height 8
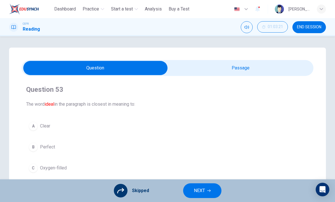
click at [199, 189] on span "NEXT" at bounding box center [199, 191] width 11 height 8
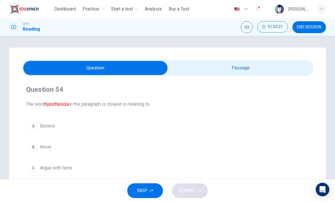
click at [152, 185] on button "SKIP" at bounding box center [145, 190] width 36 height 15
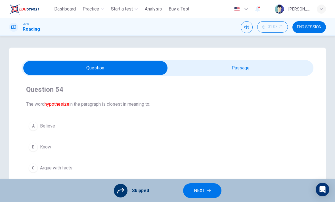
click at [202, 189] on span "NEXT" at bounding box center [199, 191] width 11 height 8
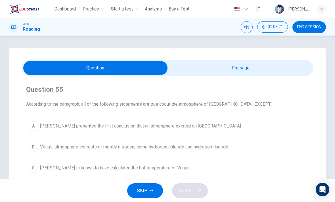
click at [150, 190] on icon "button" at bounding box center [150, 190] width 3 height 3
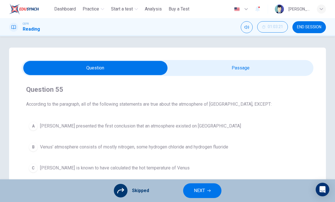
click at [197, 191] on span "NEXT" at bounding box center [199, 191] width 11 height 8
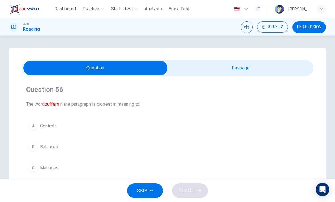
click at [150, 189] on icon "button" at bounding box center [150, 190] width 3 height 3
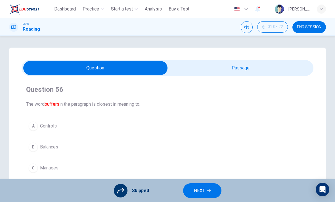
click at [206, 190] on button "NEXT" at bounding box center [202, 190] width 38 height 15
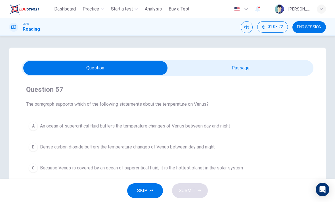
click at [144, 187] on button "SKIP" at bounding box center [145, 190] width 36 height 15
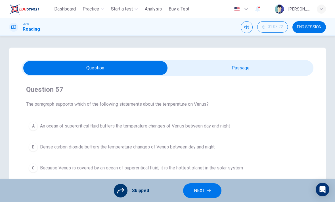
click at [203, 189] on span "NEXT" at bounding box center [199, 191] width 11 height 8
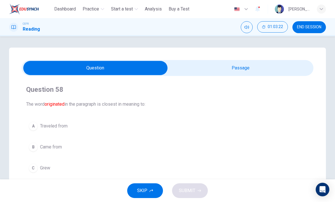
click at [141, 189] on span "SKIP" at bounding box center [142, 191] width 10 height 8
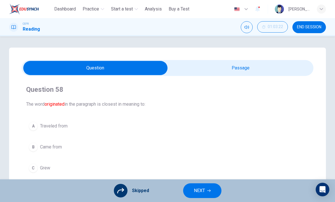
click at [203, 189] on span "NEXT" at bounding box center [199, 191] width 11 height 8
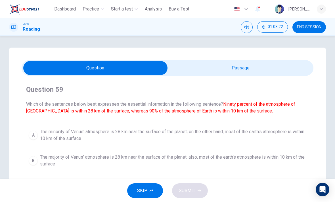
click at [144, 188] on span "SKIP" at bounding box center [142, 191] width 10 height 8
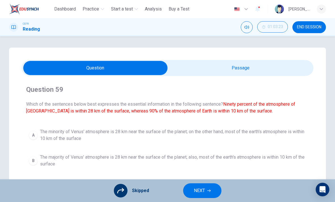
click at [205, 191] on button "NEXT" at bounding box center [202, 190] width 38 height 15
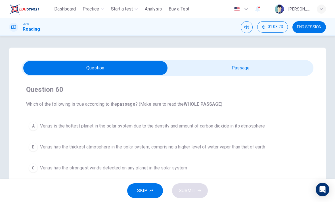
click at [154, 185] on button "SKIP" at bounding box center [145, 190] width 36 height 15
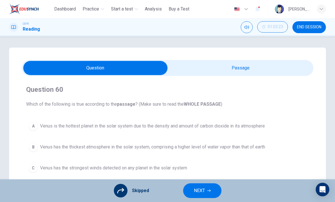
click at [200, 189] on span "NEXT" at bounding box center [199, 191] width 11 height 8
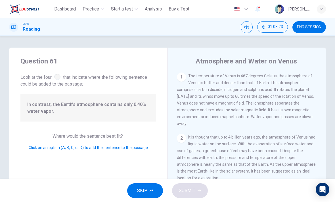
scroll to position [225, 0]
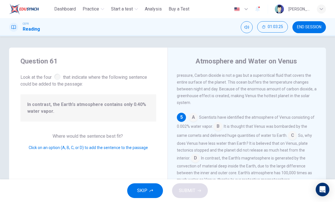
click at [149, 187] on button "SKIP" at bounding box center [145, 190] width 36 height 15
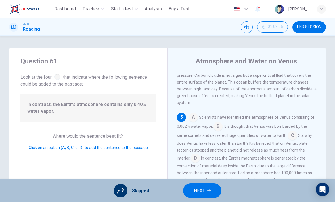
click at [202, 189] on span "NEXT" at bounding box center [199, 191] width 11 height 8
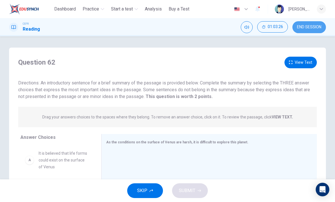
click at [309, 29] on span "END SESSION" at bounding box center [309, 27] width 24 height 5
